Goal: Task Accomplishment & Management: Use online tool/utility

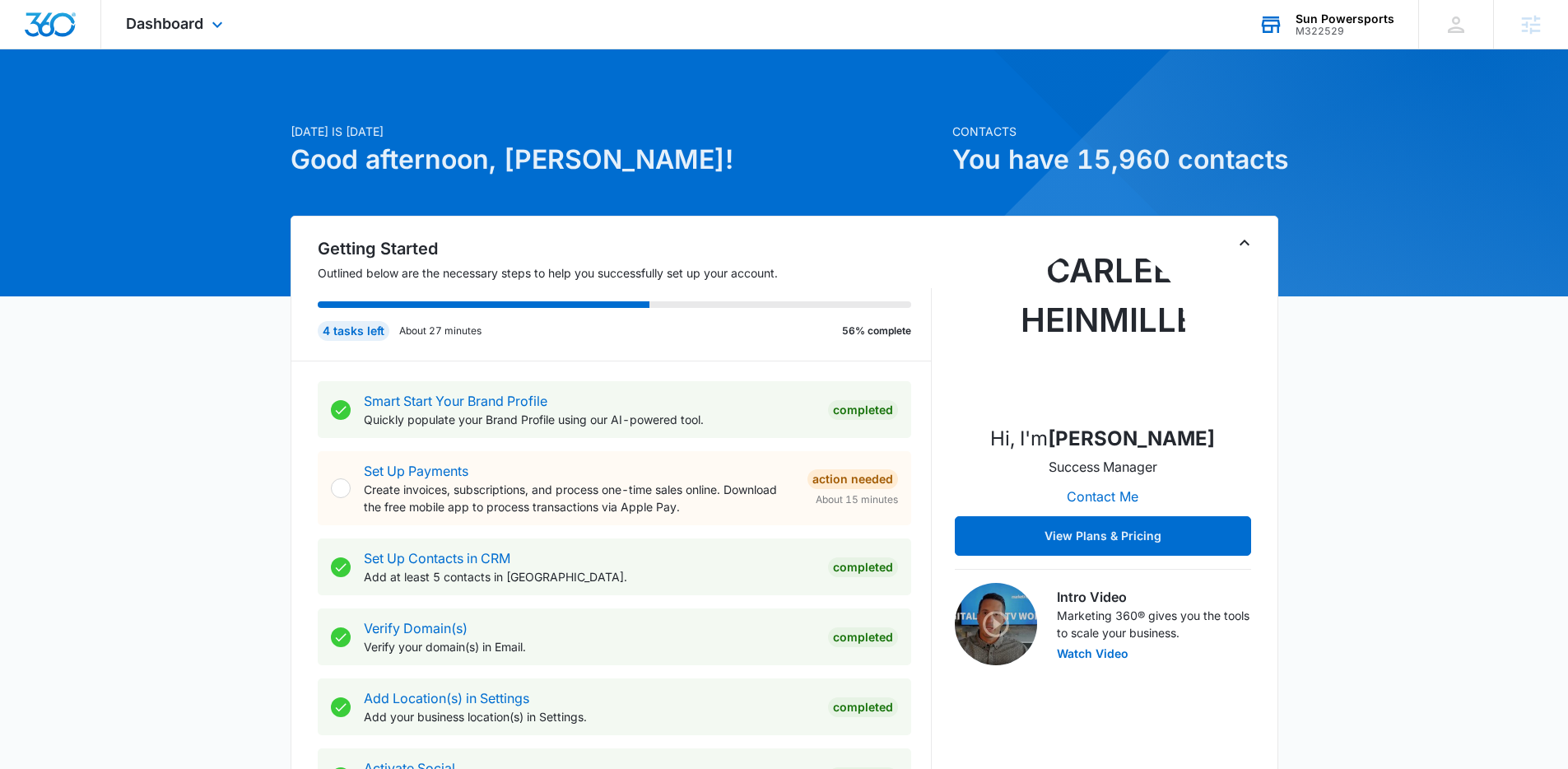
click at [1337, 17] on div "Sun Powersports" at bounding box center [1345, 19] width 98 height 14
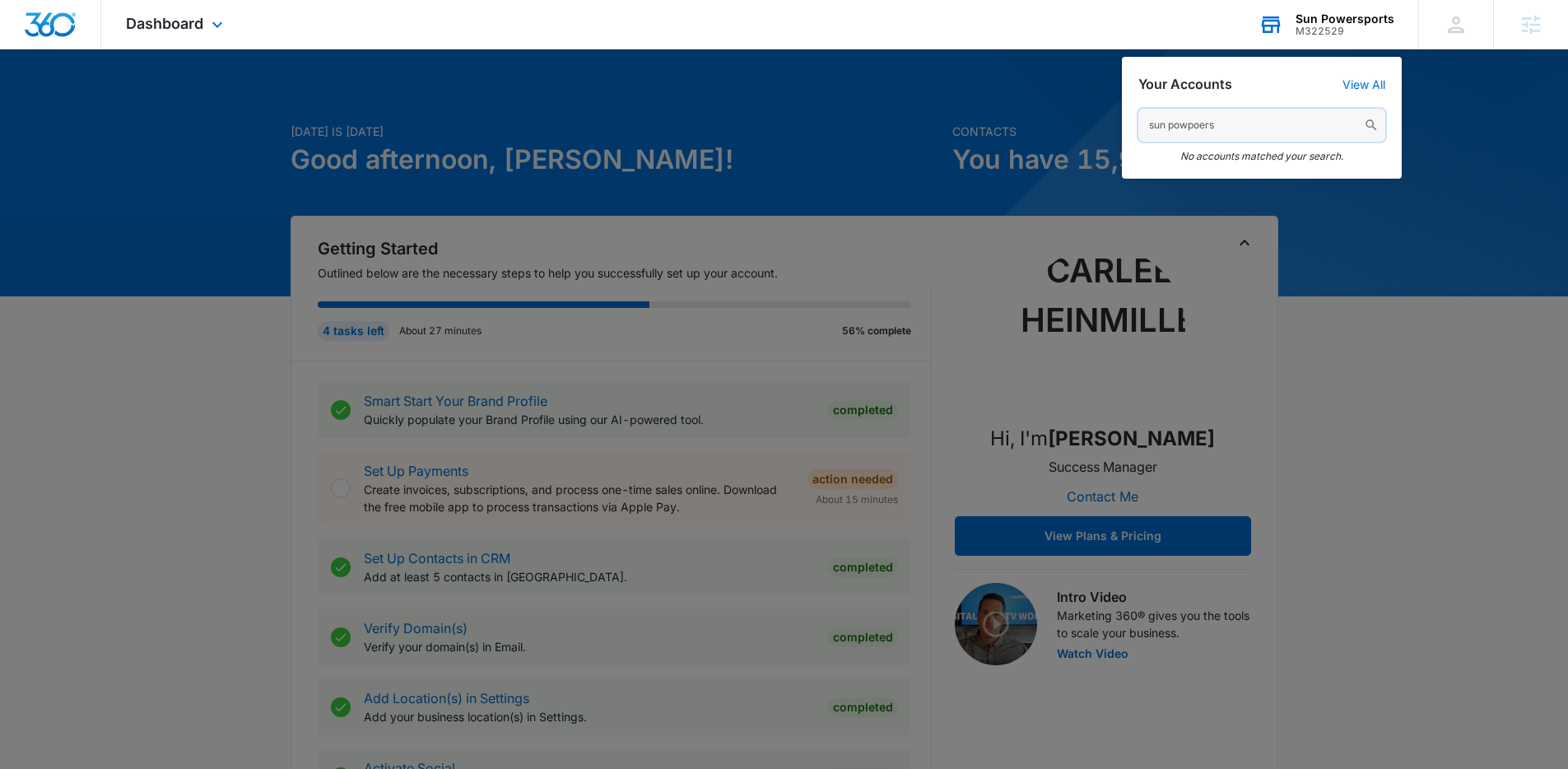
click at [1217, 124] on input "sun powpoers" at bounding box center [1262, 125] width 247 height 33
drag, startPoint x: 1226, startPoint y: 124, endPoint x: 1176, endPoint y: 120, distance: 50.2
click at [1176, 120] on input "sun powpoers" at bounding box center [1262, 125] width 247 height 33
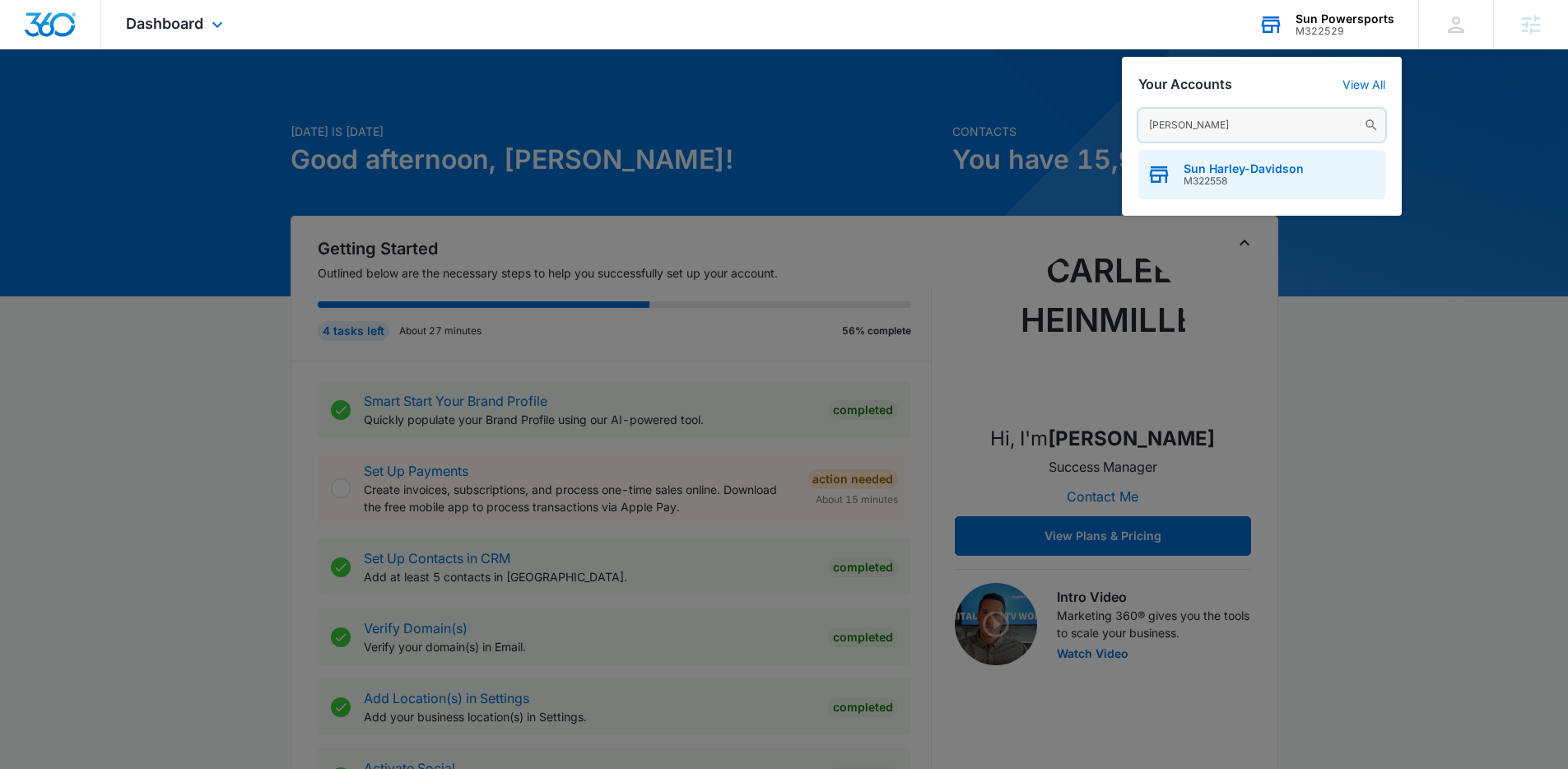
type input "[PERSON_NAME]"
click at [1179, 178] on div "Sun Harley-Davidson M322558" at bounding box center [1262, 174] width 247 height 49
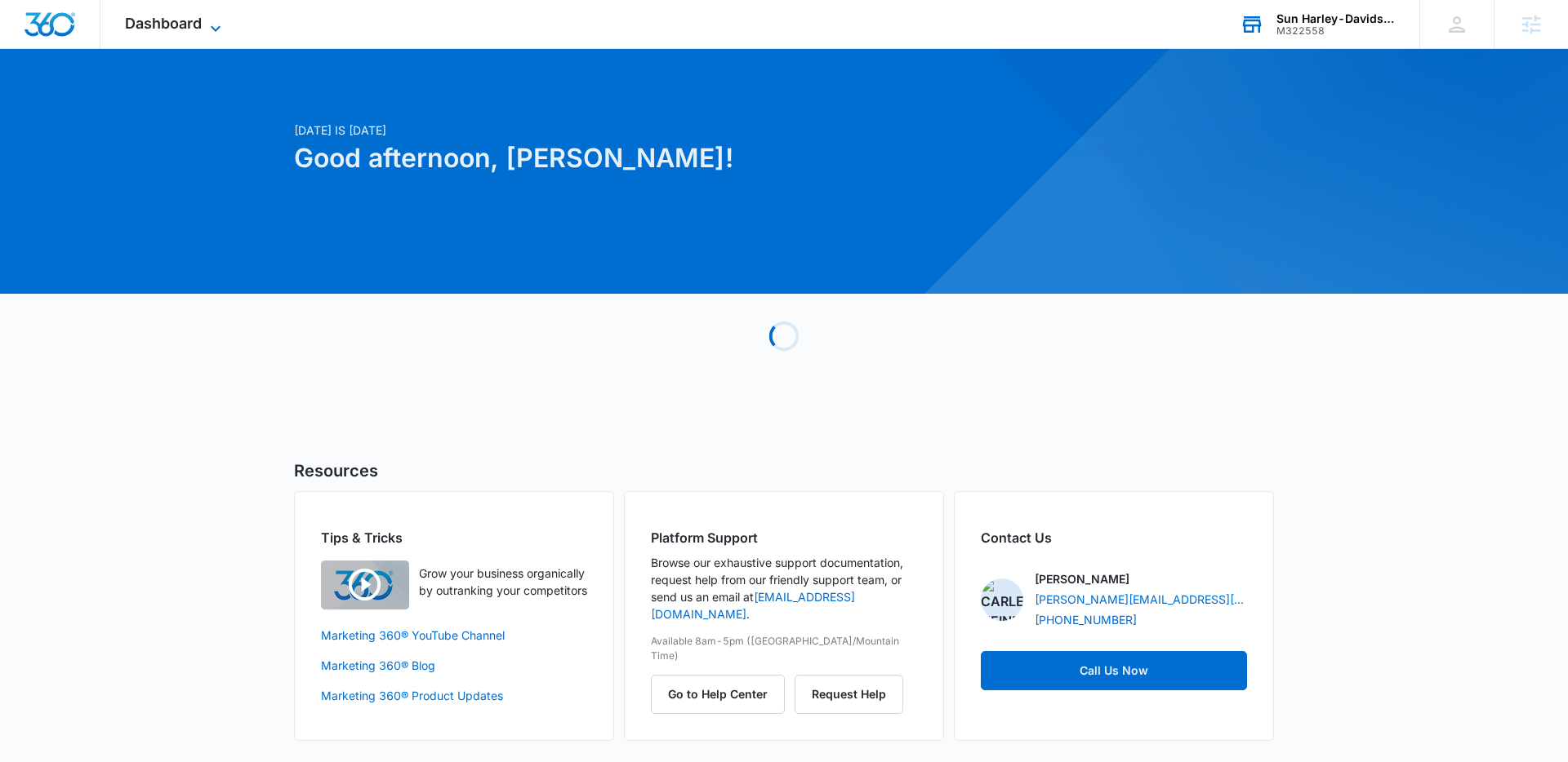
click at [179, 31] on div "Dashboard Apps Reputation Forms CRM Email Social Payments POS Content Ads Intel…" at bounding box center [175, 24] width 149 height 48
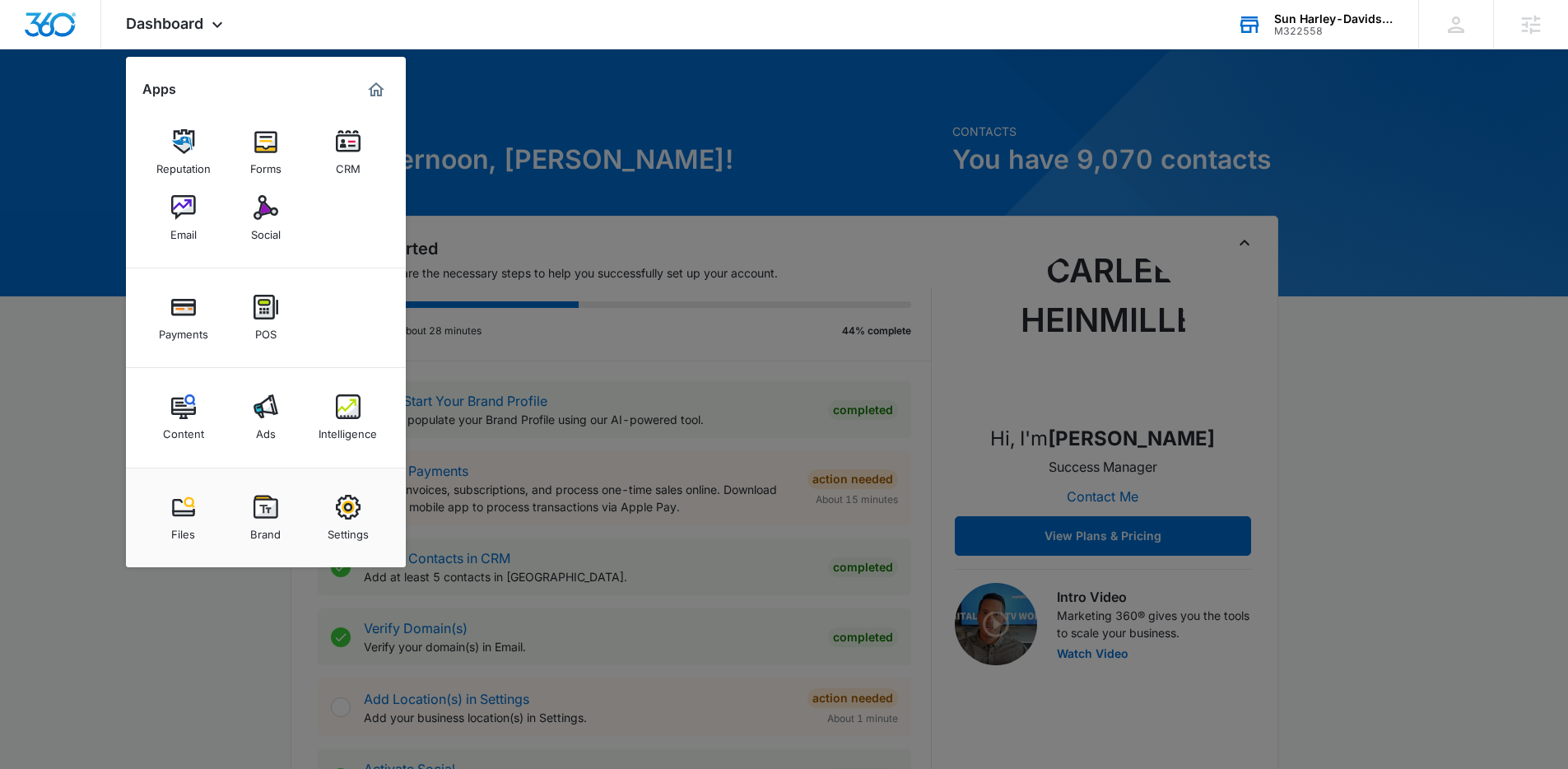
drag, startPoint x: 169, startPoint y: 212, endPoint x: 168, endPoint y: 224, distance: 12.0
click at [169, 212] on link "Email" at bounding box center [183, 218] width 63 height 63
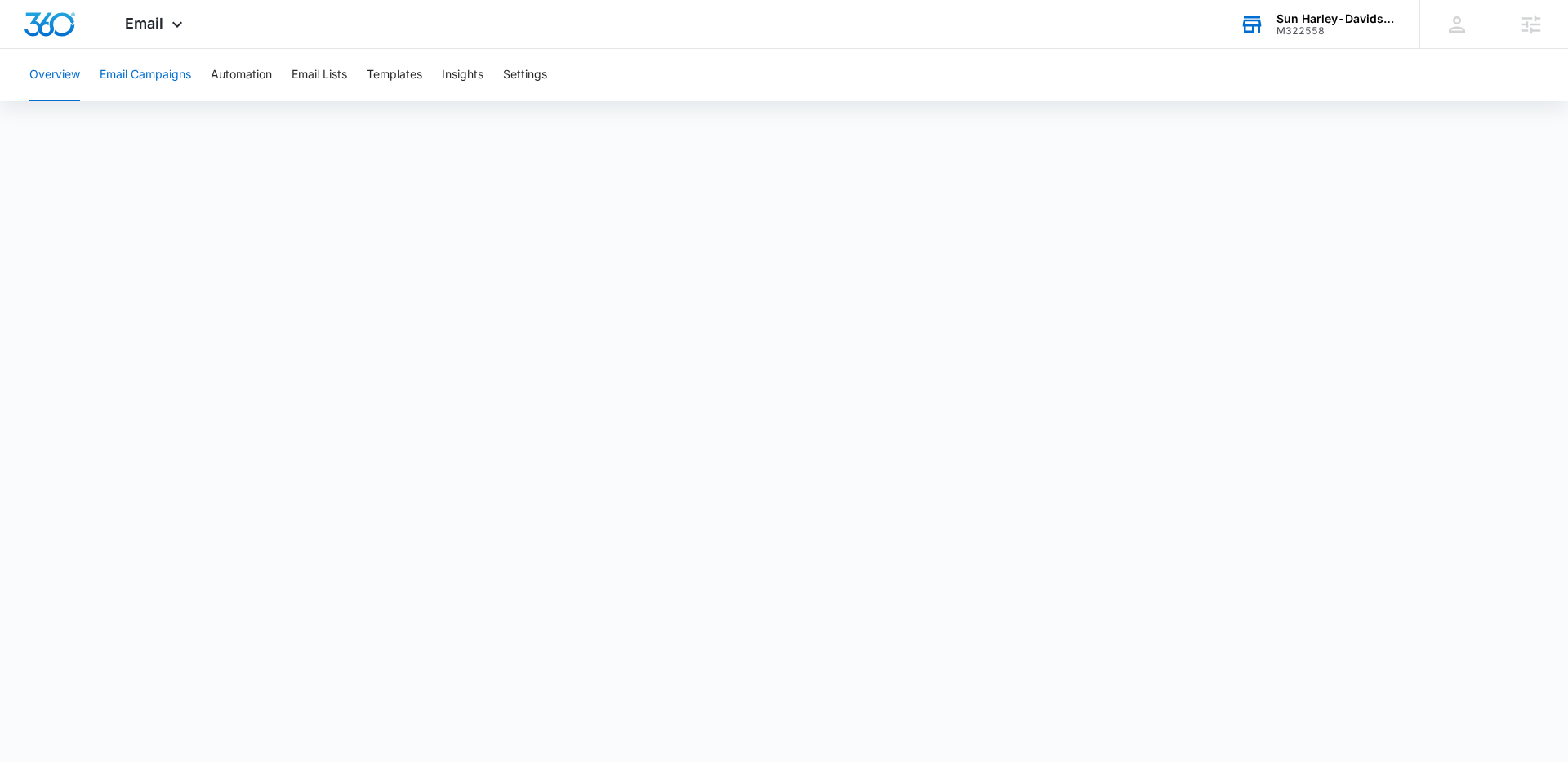
click at [159, 85] on button "Email Campaigns" at bounding box center [145, 75] width 92 height 53
